Goal: Information Seeking & Learning: Check status

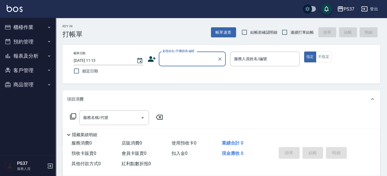
drag, startPoint x: 36, startPoint y: 51, endPoint x: 35, endPoint y: 56, distance: 5.5
click at [36, 51] on button "報表及分析" at bounding box center [27, 56] width 51 height 15
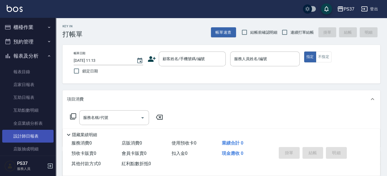
click at [26, 131] on link "設計師日報表" at bounding box center [27, 136] width 51 height 13
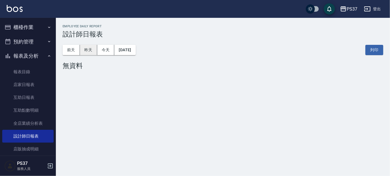
click at [85, 51] on button "昨天" at bounding box center [88, 50] width 17 height 10
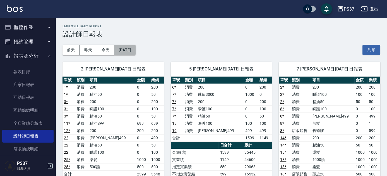
click at [135, 51] on button "[DATE]" at bounding box center [124, 50] width 21 height 10
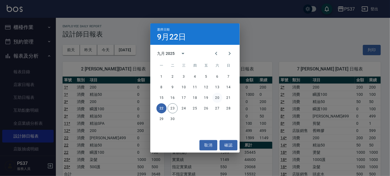
click at [217, 96] on button "20" at bounding box center [217, 98] width 10 height 10
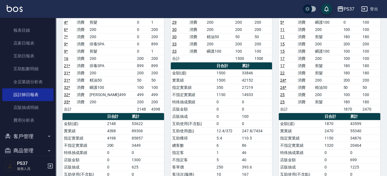
scroll to position [50, 0]
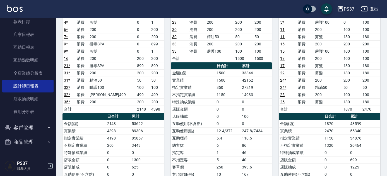
click at [32, 130] on button "客戶管理" at bounding box center [27, 128] width 51 height 15
drag, startPoint x: 31, startPoint y: 141, endPoint x: 237, endPoint y: 59, distance: 222.0
click at [30, 141] on link "客戶列表" at bounding box center [27, 143] width 51 height 13
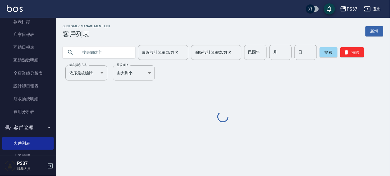
click at [255, 52] on input "民國年" at bounding box center [255, 52] width 22 height 15
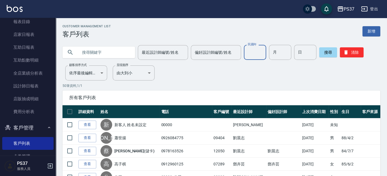
click at [97, 56] on input "text" at bounding box center [104, 52] width 52 height 15
type input "w"
type input "ㄑ"
type input "[PERSON_NAME]"
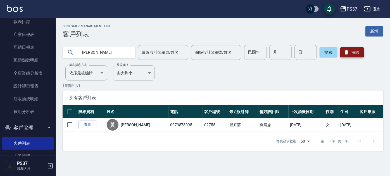
click at [355, 50] on button "清除" at bounding box center [352, 52] width 24 height 10
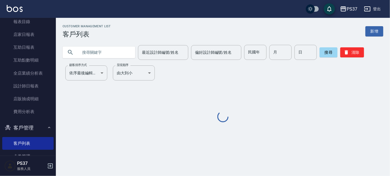
click at [253, 52] on input "民國年" at bounding box center [255, 52] width 22 height 15
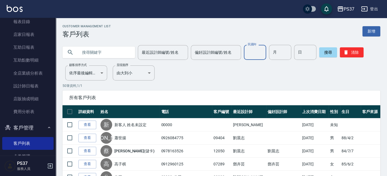
click at [274, 47] on div "月 月" at bounding box center [280, 52] width 22 height 15
type input "8"
type input "31"
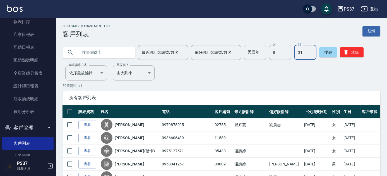
click at [261, 56] on input "民國年" at bounding box center [255, 52] width 22 height 15
type input "91"
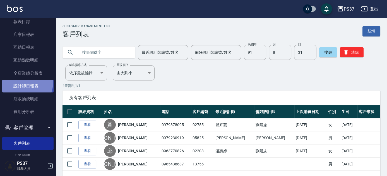
click at [14, 80] on link "設計師日報表" at bounding box center [27, 86] width 51 height 13
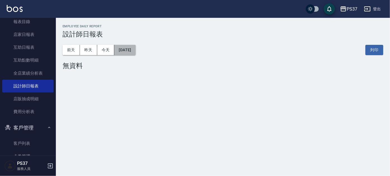
click at [135, 48] on button "[DATE]" at bounding box center [124, 50] width 21 height 10
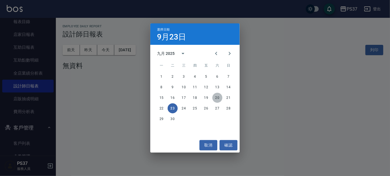
click at [216, 95] on button "20" at bounding box center [217, 98] width 10 height 10
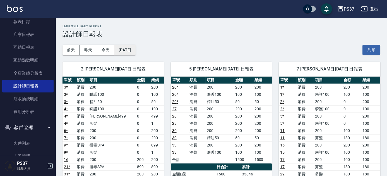
click at [131, 47] on button "[DATE]" at bounding box center [124, 50] width 21 height 10
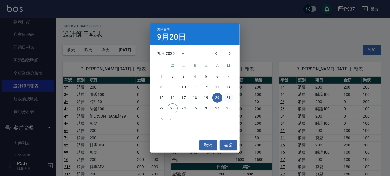
click at [229, 97] on button "21" at bounding box center [228, 98] width 10 height 10
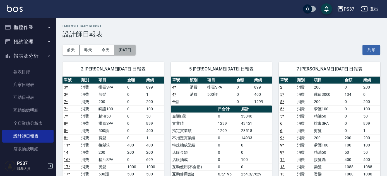
click at [134, 49] on button "[DATE]" at bounding box center [124, 50] width 21 height 10
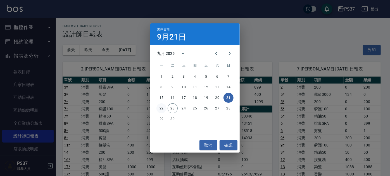
click at [160, 108] on button "22" at bounding box center [161, 109] width 10 height 10
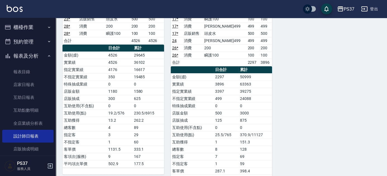
scroll to position [431, 0]
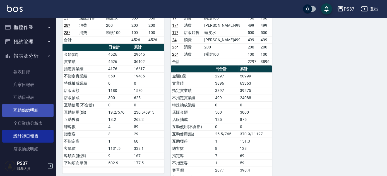
click at [27, 114] on link "互助點數明細" at bounding box center [27, 110] width 51 height 13
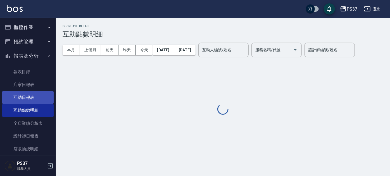
click at [9, 95] on link "互助日報表" at bounding box center [27, 97] width 51 height 13
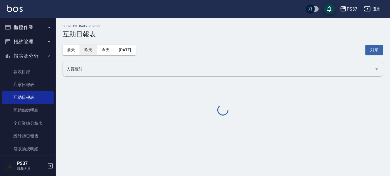
click at [92, 51] on button "昨天" at bounding box center [88, 50] width 17 height 10
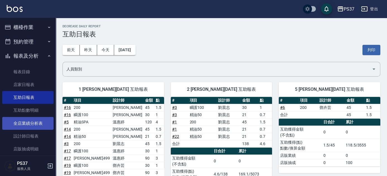
click at [20, 125] on link "全店業績分析表" at bounding box center [27, 123] width 51 height 13
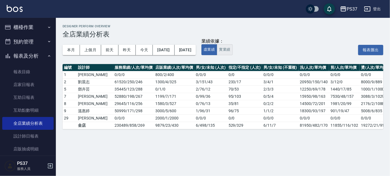
click at [232, 49] on button "實業績" at bounding box center [225, 49] width 16 height 11
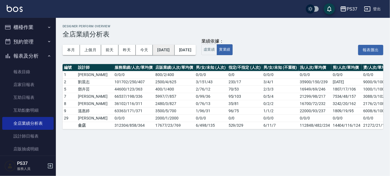
click at [167, 50] on button "[DATE]" at bounding box center [163, 50] width 21 height 10
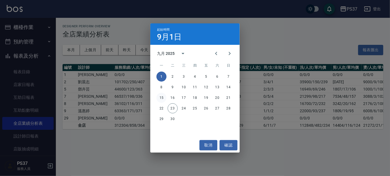
click at [162, 96] on button "15" at bounding box center [161, 98] width 10 height 10
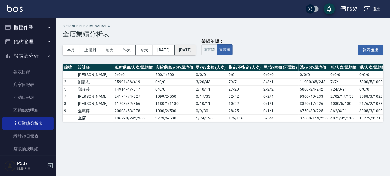
click at [196, 48] on button "[DATE]" at bounding box center [184, 50] width 21 height 10
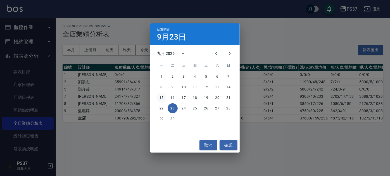
click at [162, 98] on button "15" at bounding box center [161, 98] width 10 height 10
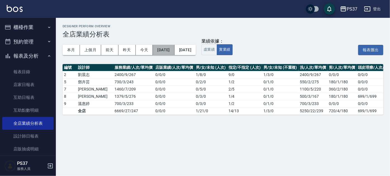
click at [164, 50] on button "[DATE]" at bounding box center [163, 50] width 21 height 10
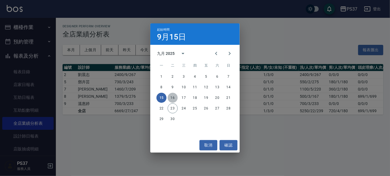
click at [172, 97] on button "16" at bounding box center [172, 98] width 10 height 10
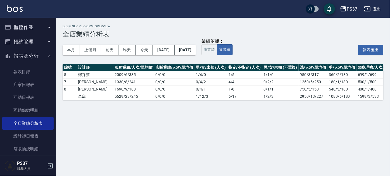
scroll to position [0, 30]
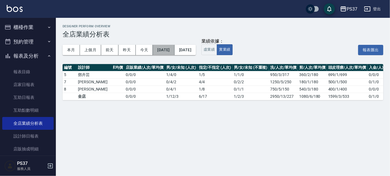
click at [174, 49] on button "[DATE]" at bounding box center [163, 50] width 21 height 10
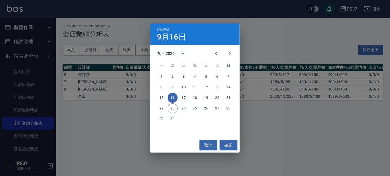
click at [186, 98] on button "17" at bounding box center [184, 98] width 10 height 10
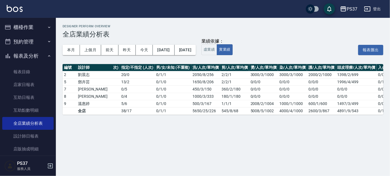
scroll to position [0, 117]
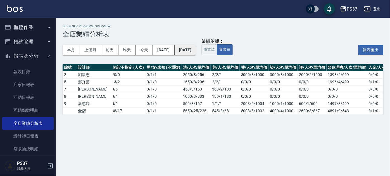
click at [196, 51] on button "[DATE]" at bounding box center [184, 50] width 21 height 10
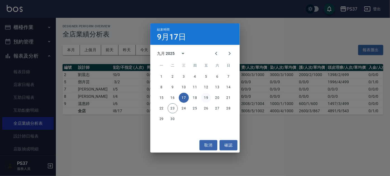
click at [204, 97] on button "19" at bounding box center [206, 98] width 10 height 10
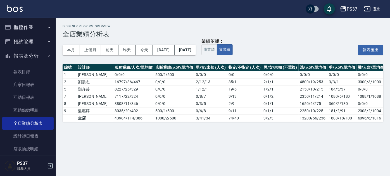
scroll to position [0, 117]
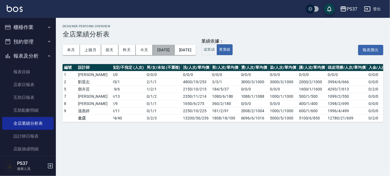
click at [174, 52] on button "[DATE]" at bounding box center [163, 50] width 21 height 10
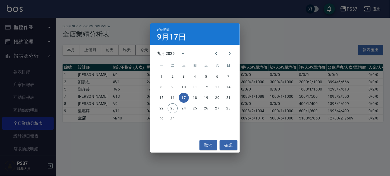
click at [292, 33] on div "起始時間 [DATE] 九月 2025 一 二 三 四 五 六 日 1 2 3 4 5 6 7 8 9 10 11 12 13 14 15 16 17 18 …" at bounding box center [195, 88] width 390 height 176
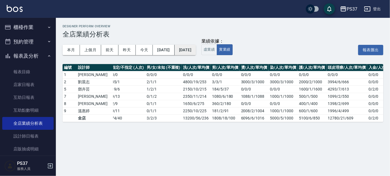
click at [196, 49] on button "[DATE]" at bounding box center [184, 50] width 21 height 10
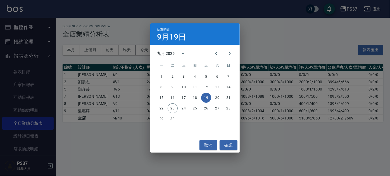
click at [303, 35] on div "結束時間 [DATE] 九月 2025 一 二 三 四 五 六 日 1 2 3 4 5 6 7 8 9 10 11 12 13 14 15 16 17 18 …" at bounding box center [195, 88] width 390 height 176
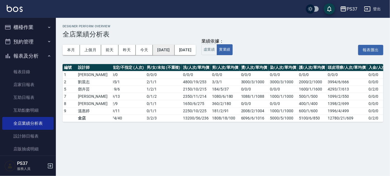
click at [174, 49] on button "[DATE]" at bounding box center [163, 50] width 21 height 10
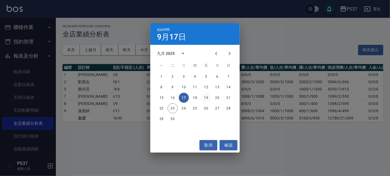
click at [205, 97] on button "19" at bounding box center [206, 98] width 10 height 10
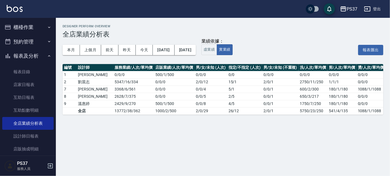
scroll to position [0, 84]
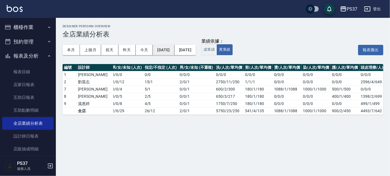
click at [171, 47] on button "[DATE]" at bounding box center [163, 50] width 21 height 10
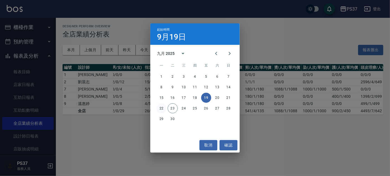
click at [160, 107] on button "22" at bounding box center [161, 109] width 10 height 10
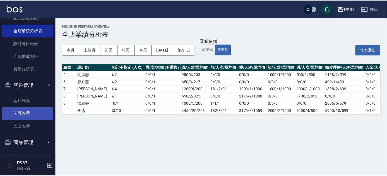
scroll to position [93, 0]
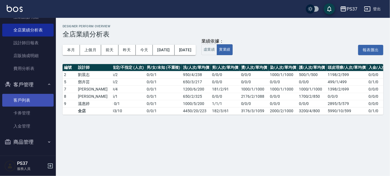
click at [29, 95] on link "客戶列表" at bounding box center [27, 100] width 51 height 13
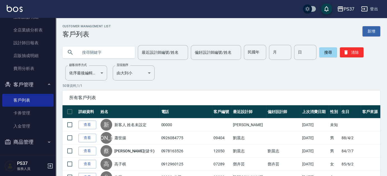
click at [254, 51] on div "民國年 民國年" at bounding box center [255, 52] width 22 height 15
type input "88"
type input "3"
type input "6"
